Goal: Navigation & Orientation: Find specific page/section

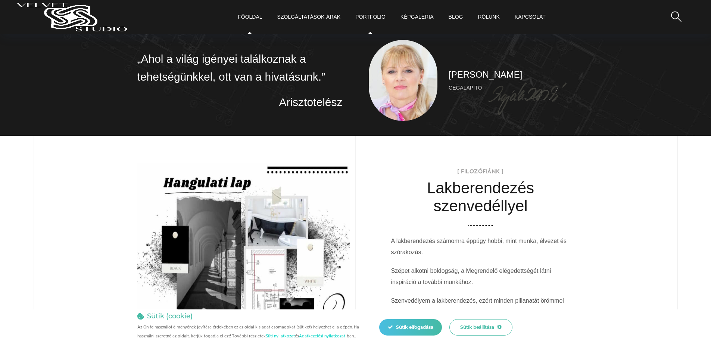
scroll to position [149, 0]
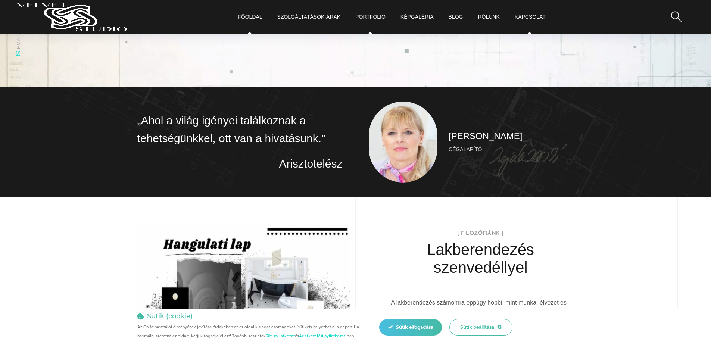
click at [534, 16] on link "Kapcsolat" at bounding box center [529, 17] width 31 height 34
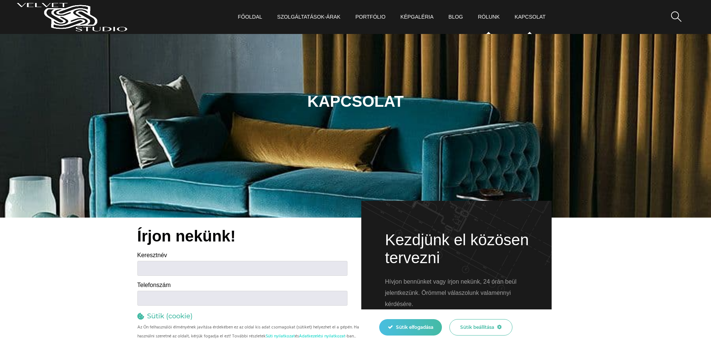
click at [486, 16] on link "Rólunk" at bounding box center [488, 17] width 22 height 34
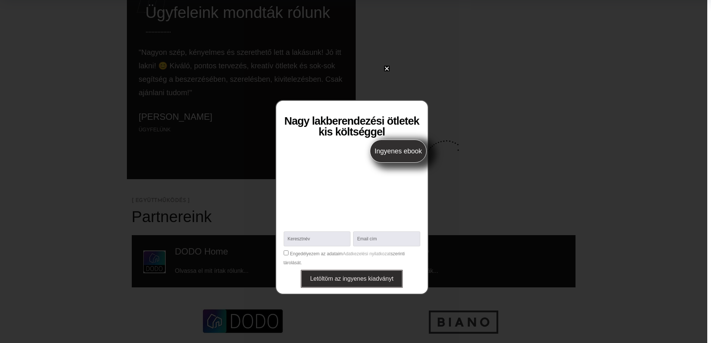
scroll to position [597, 0]
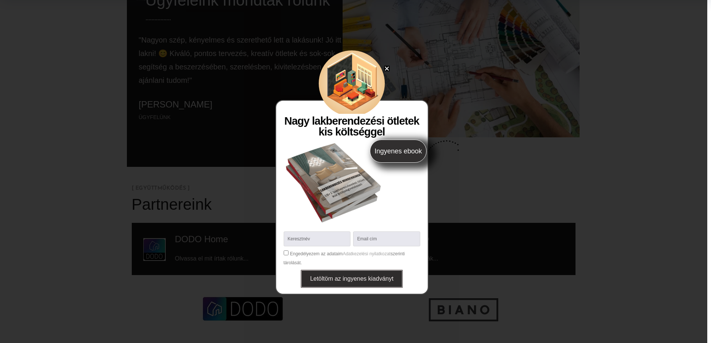
click at [386, 69] on icon "Close" at bounding box center [387, 69] width 6 height 6
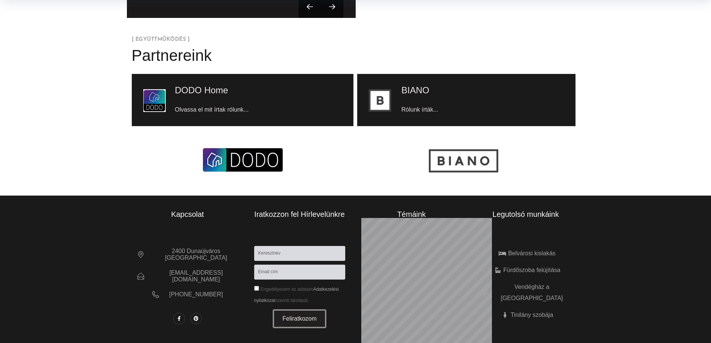
scroll to position [746, 0]
